Goal: Information Seeking & Learning: Learn about a topic

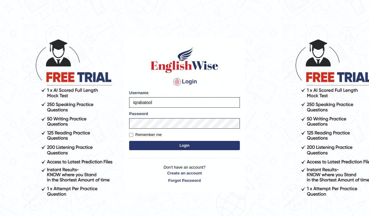
click at [167, 148] on button "Login" at bounding box center [184, 145] width 111 height 9
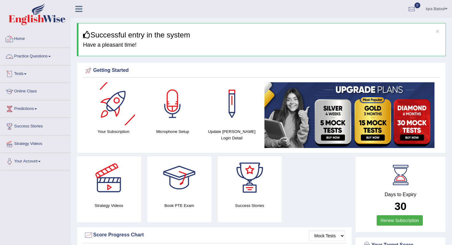
click at [33, 62] on link "Practice Questions" at bounding box center [35, 55] width 70 height 15
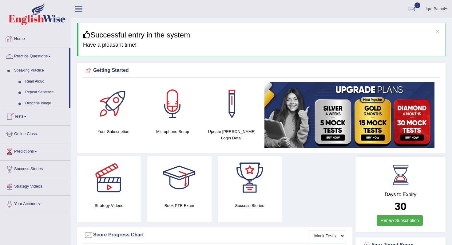
click at [39, 59] on link "Practice Questions" at bounding box center [34, 55] width 69 height 15
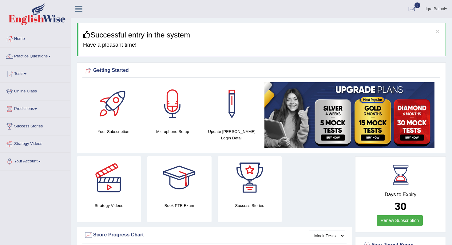
click at [39, 59] on link "Practice Questions" at bounding box center [35, 55] width 70 height 15
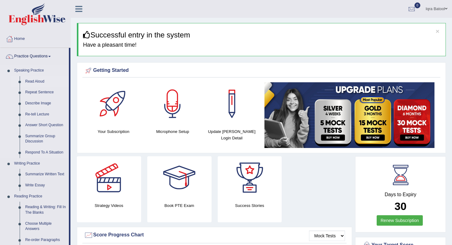
click at [37, 81] on link "Read Aloud" at bounding box center [45, 81] width 46 height 11
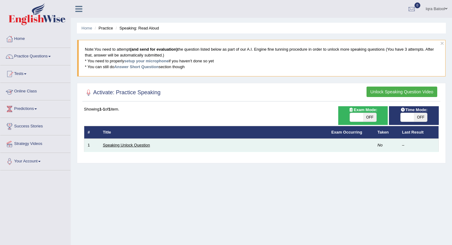
click at [134, 146] on link "Speaking Unlock Question" at bounding box center [126, 145] width 47 height 5
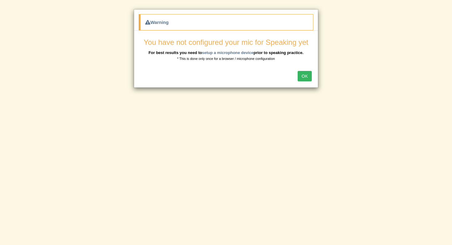
click at [312, 71] on div "OK" at bounding box center [226, 77] width 184 height 22
click at [311, 71] on button "OK" at bounding box center [305, 76] width 14 height 10
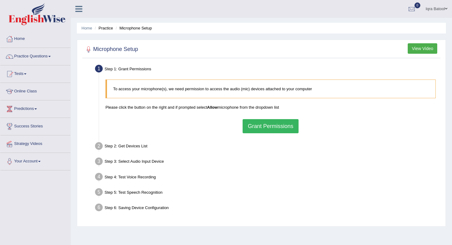
click at [271, 124] on button "Grant Permissions" at bounding box center [271, 126] width 56 height 14
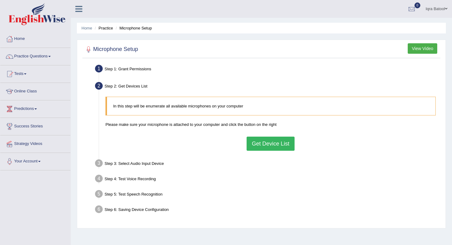
click at [266, 148] on button "Get Device List" at bounding box center [271, 144] width 48 height 14
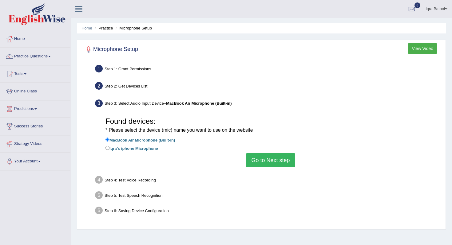
click at [255, 161] on button "Go to Next step" at bounding box center [270, 160] width 49 height 14
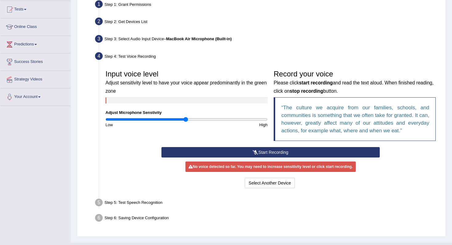
scroll to position [77, 0]
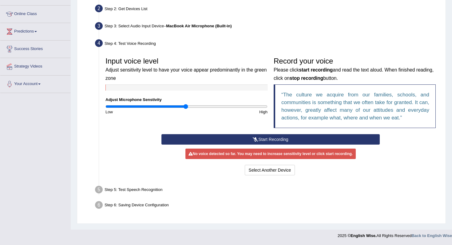
click at [243, 140] on button "Start Recording" at bounding box center [270, 139] width 218 height 10
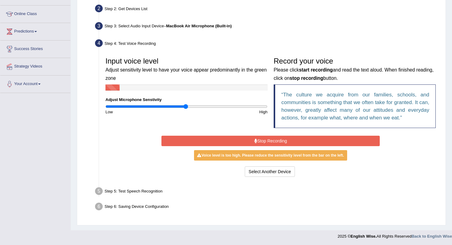
click at [243, 140] on button "Stop Recording" at bounding box center [270, 141] width 218 height 10
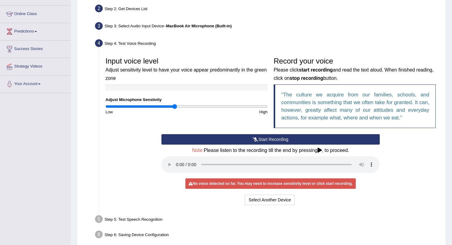
drag, startPoint x: 186, startPoint y: 109, endPoint x: 175, endPoint y: 109, distance: 11.1
type input "0.86"
click at [175, 109] on input "range" at bounding box center [186, 106] width 162 height 5
click at [264, 204] on button "Select Another Device" at bounding box center [270, 200] width 50 height 10
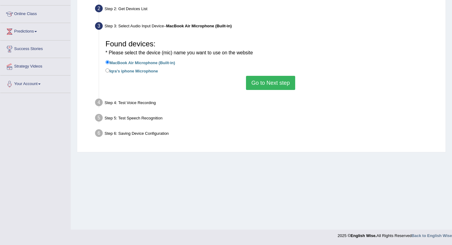
click at [275, 84] on button "Go to Next step" at bounding box center [270, 83] width 49 height 14
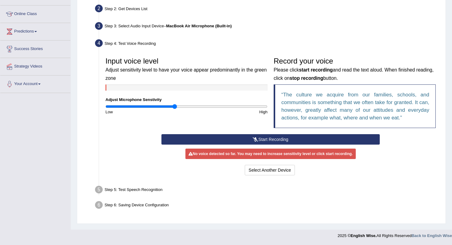
click at [237, 137] on button "Start Recording" at bounding box center [270, 139] width 218 height 10
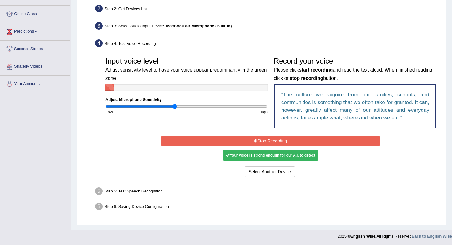
click at [237, 137] on button "Stop Recording" at bounding box center [270, 141] width 218 height 10
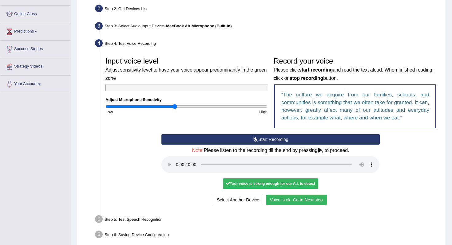
click at [307, 202] on button "Voice is ok. Go to Next step" at bounding box center [296, 200] width 61 height 10
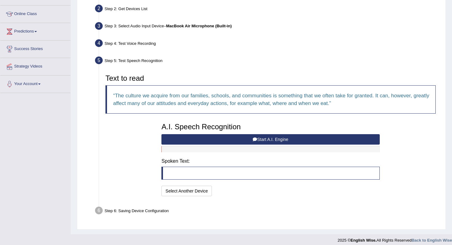
click at [188, 138] on button "Start A.I. Engine" at bounding box center [270, 139] width 218 height 10
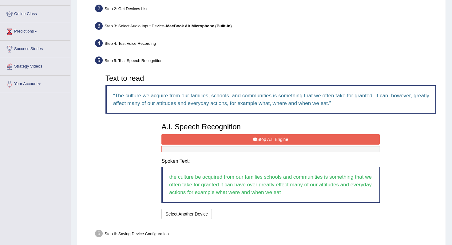
click at [188, 138] on button "Stop A.I. Engine" at bounding box center [270, 139] width 218 height 10
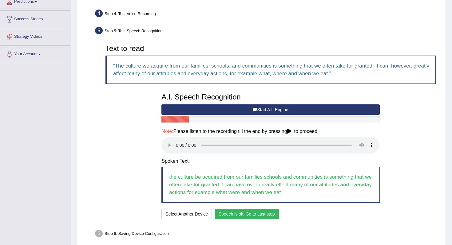
scroll to position [113, 0]
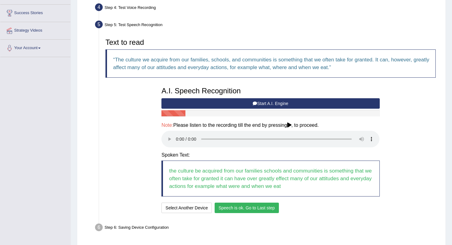
click at [275, 210] on button "Speech is ok. Go to Last step" at bounding box center [247, 208] width 64 height 10
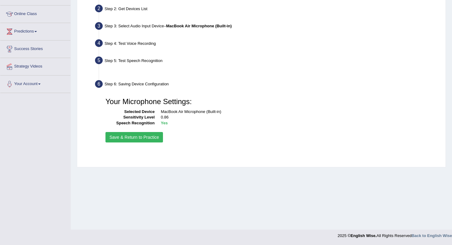
scroll to position [77, 0]
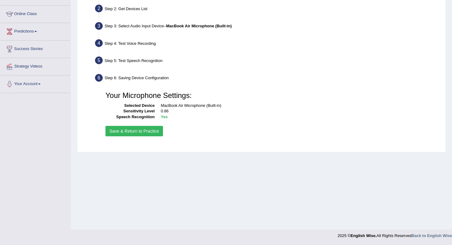
click at [147, 130] on button "Save & Return to Practice" at bounding box center [133, 131] width 57 height 10
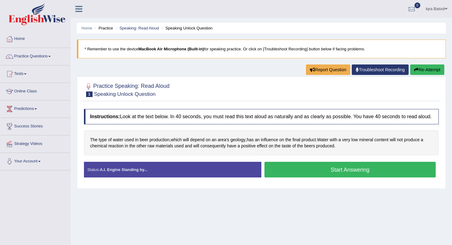
click at [354, 172] on button "Start Answering" at bounding box center [349, 170] width 171 height 16
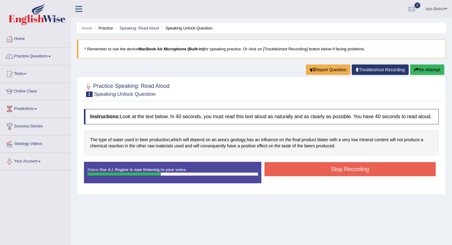
click at [354, 172] on button "Stop Recording" at bounding box center [349, 169] width 171 height 14
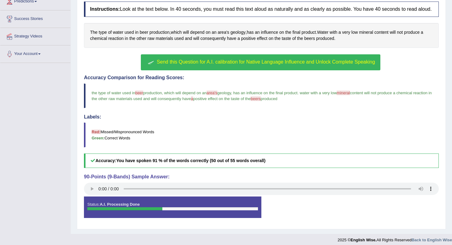
scroll to position [104, 0]
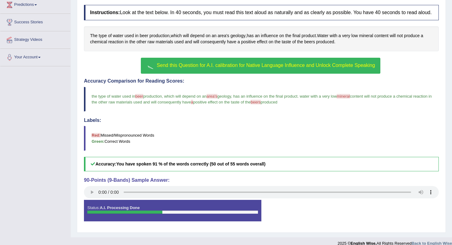
click at [185, 68] on span "Send this Question for A.I. calibration for Native Language Influence and Unloc…" at bounding box center [266, 65] width 218 height 5
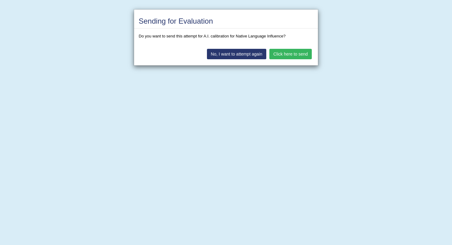
click at [278, 52] on button "Click here to send" at bounding box center [290, 54] width 42 height 10
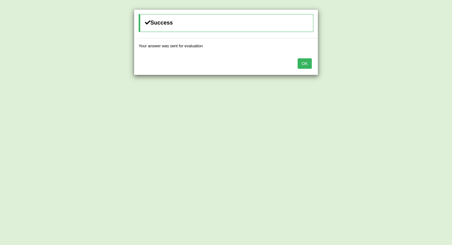
click at [306, 68] on button "OK" at bounding box center [305, 63] width 14 height 10
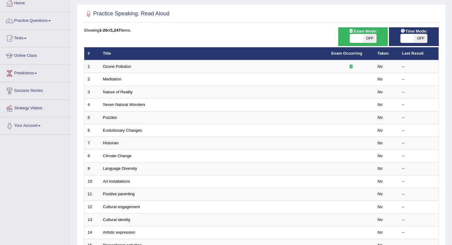
scroll to position [53, 0]
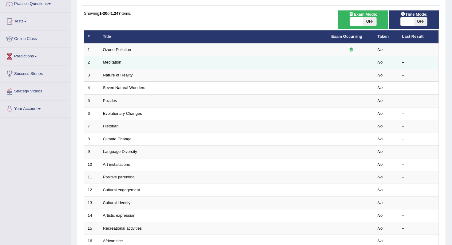
click at [112, 61] on link "Meditation" at bounding box center [112, 62] width 18 height 5
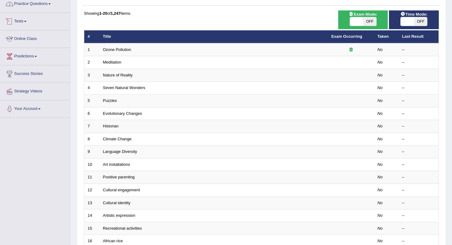
click at [33, 6] on link "Practice Questions" at bounding box center [35, 2] width 70 height 15
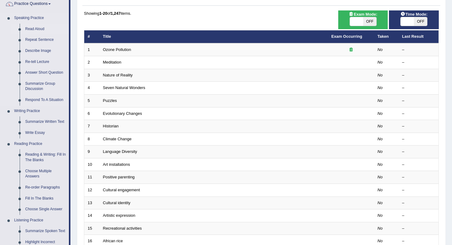
click at [39, 31] on link "Read Aloud" at bounding box center [45, 29] width 46 height 11
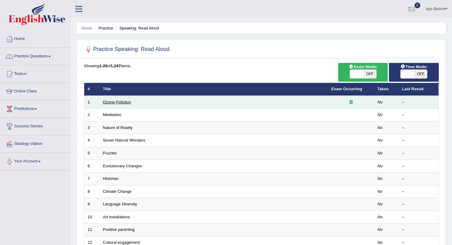
click at [115, 101] on link "Ozone Pollution" at bounding box center [117, 102] width 28 height 5
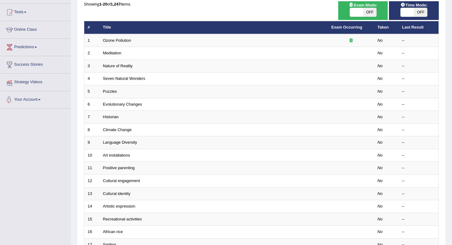
scroll to position [61, 0]
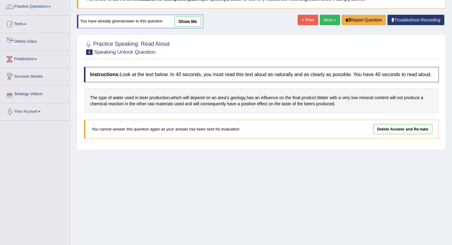
scroll to position [49, 0]
click at [42, 10] on link "Practice Questions" at bounding box center [35, 5] width 70 height 15
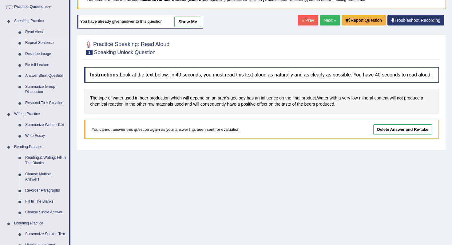
click at [42, 43] on link "Repeat Sentence" at bounding box center [45, 43] width 46 height 11
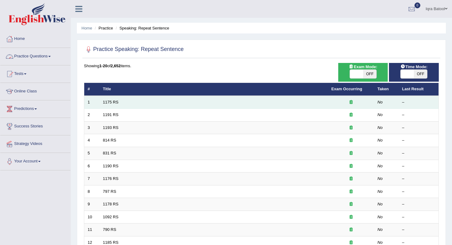
click at [115, 106] on td "1175 RS" at bounding box center [214, 102] width 228 height 13
click at [117, 103] on link "1175 RS" at bounding box center [111, 102] width 16 height 5
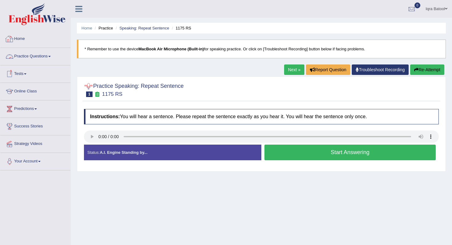
click at [22, 36] on link "Home" at bounding box center [35, 37] width 70 height 15
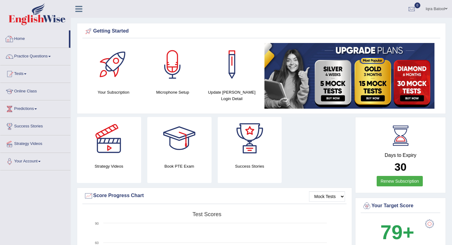
click at [34, 65] on li "Practice Questions Speaking Practice Read Aloud Repeat Sentence Describe Image …" at bounding box center [35, 57] width 70 height 18
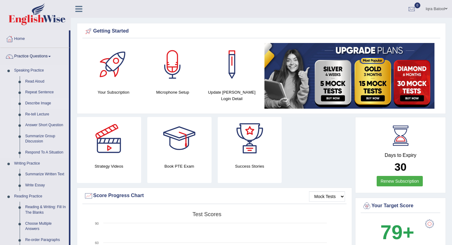
click at [36, 104] on link "Describe Image" at bounding box center [45, 103] width 46 height 11
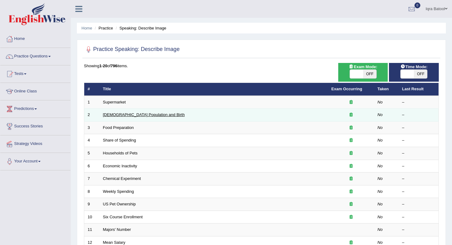
click at [131, 116] on link "[DEMOGRAPHIC_DATA] Population and Birth" at bounding box center [144, 115] width 82 height 5
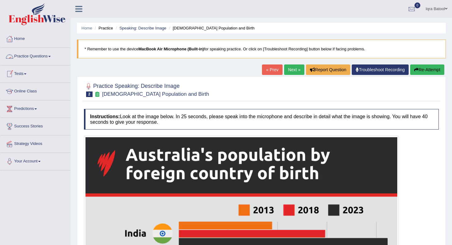
click at [41, 55] on link "Practice Questions" at bounding box center [35, 55] width 70 height 15
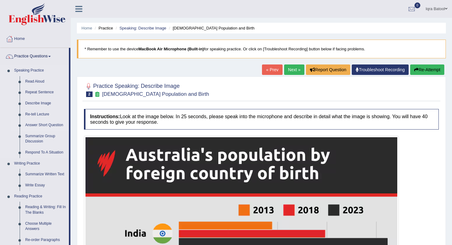
click at [47, 124] on link "Answer Short Question" at bounding box center [45, 125] width 46 height 11
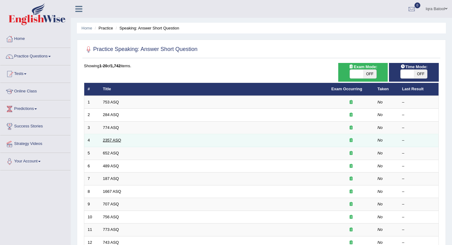
click at [118, 142] on link "2357 ASQ" at bounding box center [112, 140] width 18 height 5
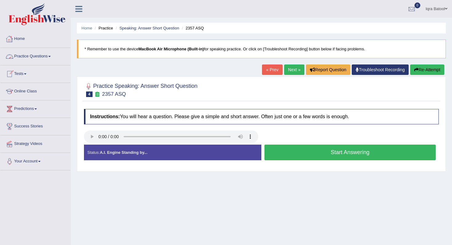
click at [43, 59] on link "Practice Questions" at bounding box center [35, 55] width 70 height 15
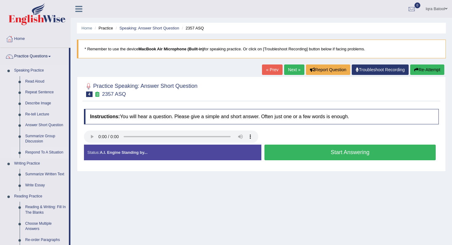
click at [49, 154] on link "Respond To A Situation" at bounding box center [45, 152] width 46 height 11
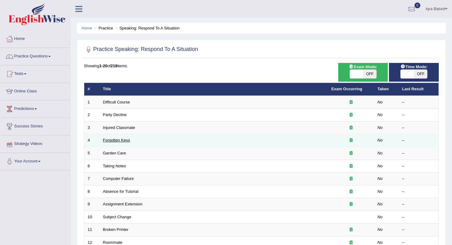
click at [123, 142] on link "Forgotten Keys" at bounding box center [116, 140] width 27 height 5
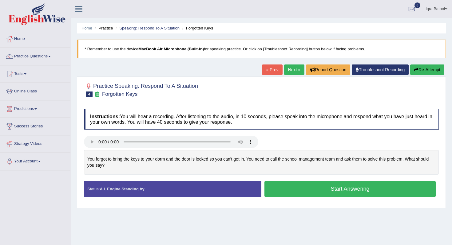
click at [293, 190] on button "Start Answering" at bounding box center [349, 189] width 171 height 16
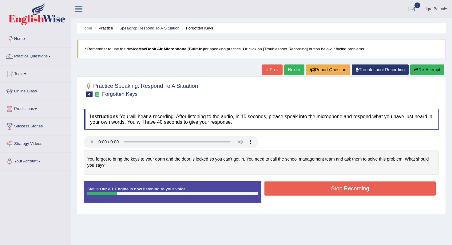
click at [293, 190] on button "Stop Recording" at bounding box center [349, 189] width 171 height 14
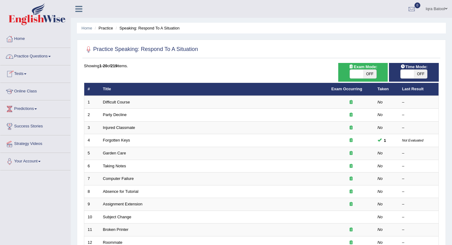
click at [42, 52] on link "Practice Questions" at bounding box center [35, 55] width 70 height 15
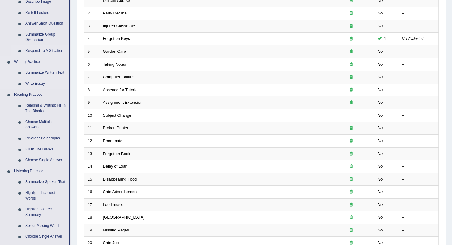
scroll to position [103, 0]
click at [49, 73] on link "Summarize Written Text" at bounding box center [45, 71] width 46 height 11
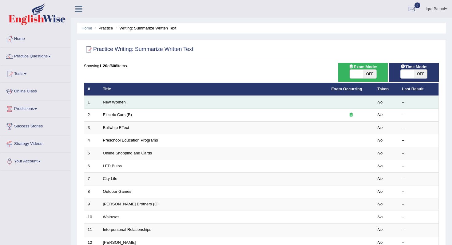
click at [111, 101] on link "New Women" at bounding box center [114, 102] width 23 height 5
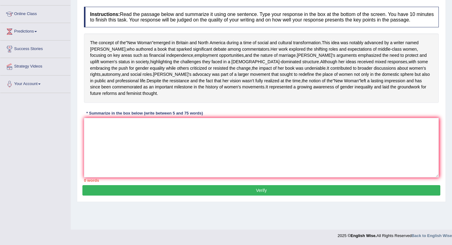
scroll to position [79, 0]
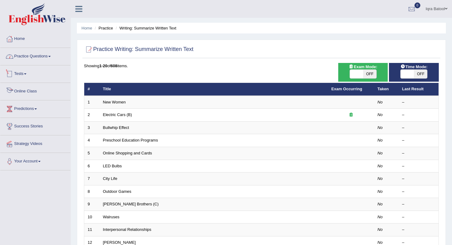
click at [44, 56] on link "Practice Questions" at bounding box center [35, 55] width 70 height 15
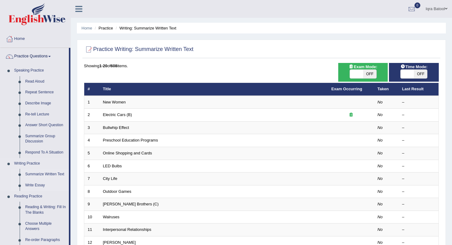
click at [38, 182] on link "Write Essay" at bounding box center [45, 185] width 46 height 11
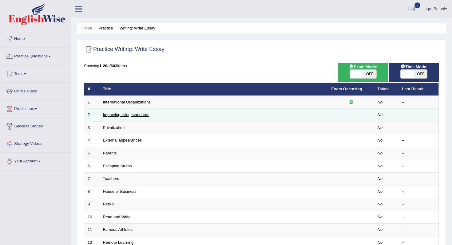
click at [138, 117] on link "Improving living standards" at bounding box center [126, 115] width 46 height 5
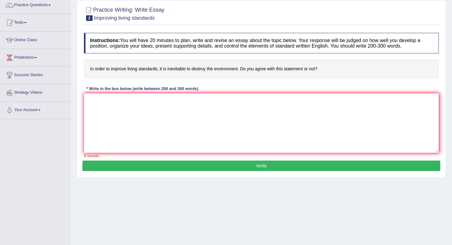
scroll to position [47, 0]
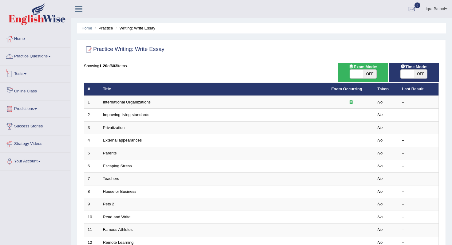
click at [33, 59] on link "Practice Questions" at bounding box center [35, 55] width 70 height 15
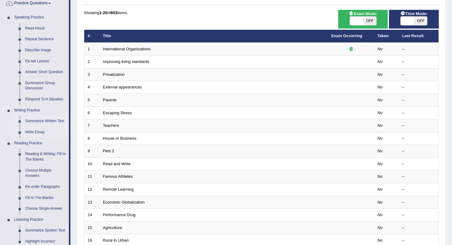
scroll to position [57, 0]
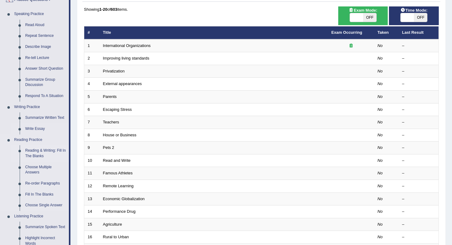
click at [42, 154] on link "Reading & Writing: Fill In The Blanks" at bounding box center [45, 153] width 46 height 16
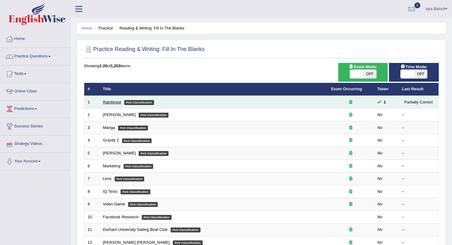
click at [108, 102] on link "Rainforest" at bounding box center [112, 102] width 18 height 5
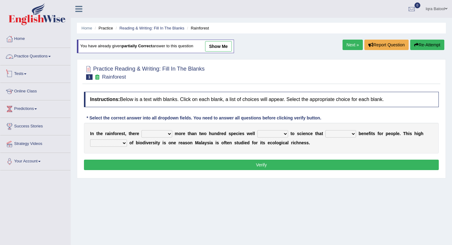
click at [48, 54] on link "Practice Questions" at bounding box center [35, 55] width 70 height 15
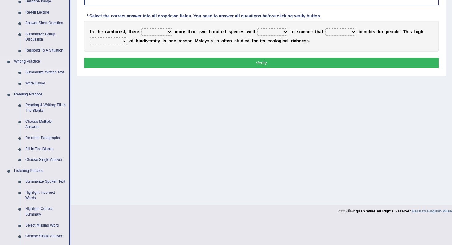
scroll to position [110, 0]
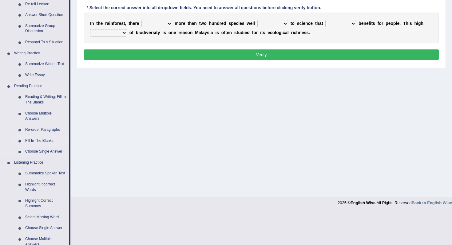
click at [51, 144] on link "Fill In The Blanks" at bounding box center [45, 141] width 46 height 11
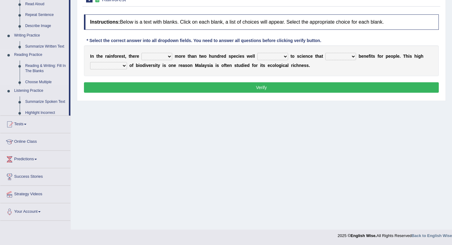
scroll to position [77, 0]
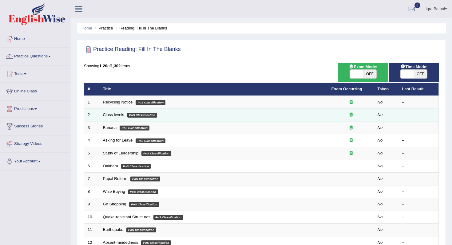
click at [109, 119] on td "Class levels PoS Classification" at bounding box center [214, 115] width 228 height 13
click at [111, 118] on td "Class levels PoS Classification" at bounding box center [214, 115] width 228 height 13
click at [114, 113] on link "Class levels" at bounding box center [113, 115] width 21 height 5
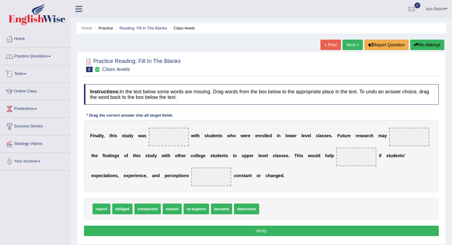
click at [46, 58] on link "Practice Questions" at bounding box center [35, 55] width 70 height 15
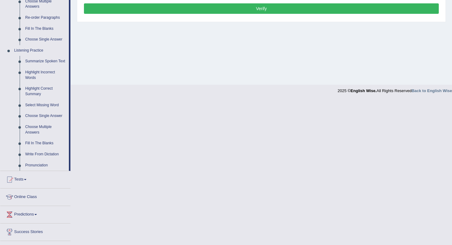
scroll to position [228, 0]
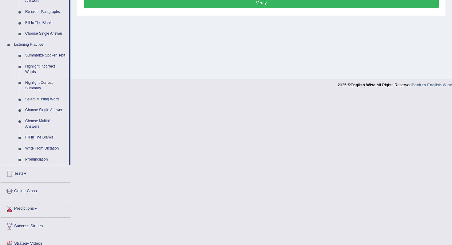
click at [42, 71] on link "Highlight Incorrect Words" at bounding box center [45, 69] width 46 height 16
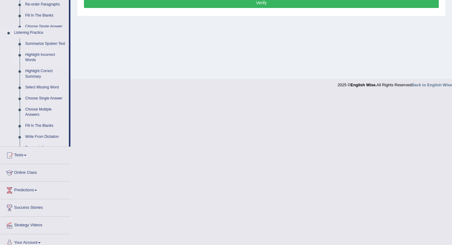
scroll to position [90, 0]
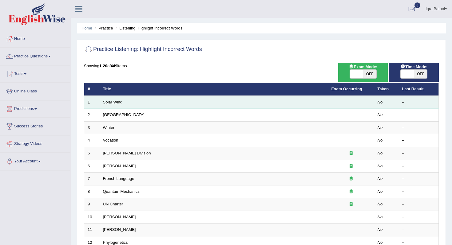
click at [116, 102] on link "Solar Wind" at bounding box center [113, 102] width 20 height 5
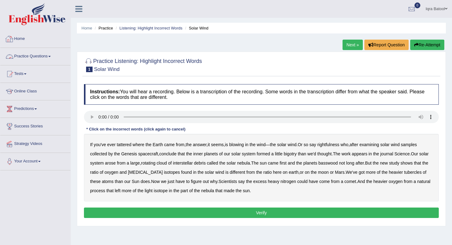
click at [21, 39] on link "Home" at bounding box center [35, 37] width 70 height 15
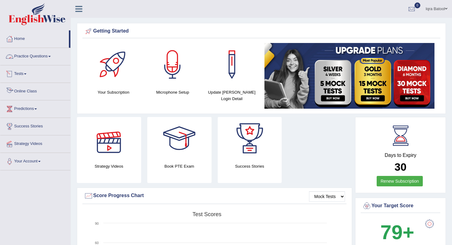
click at [36, 93] on link "Online Class" at bounding box center [35, 90] width 70 height 15
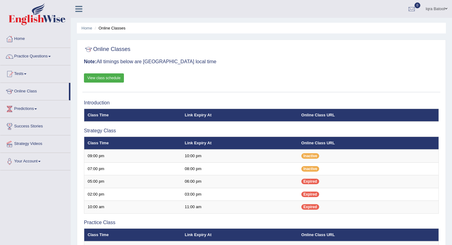
click at [112, 77] on link "View class schedule" at bounding box center [104, 77] width 40 height 9
click at [439, 6] on link "Iqra Batool" at bounding box center [436, 8] width 31 height 16
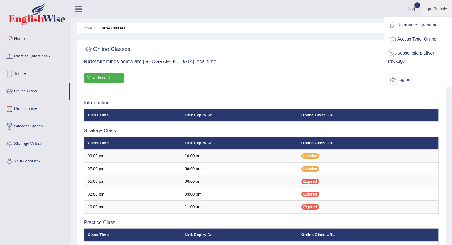
click at [414, 78] on link "Log out" at bounding box center [418, 80] width 66 height 14
